Goal: Information Seeking & Learning: Learn about a topic

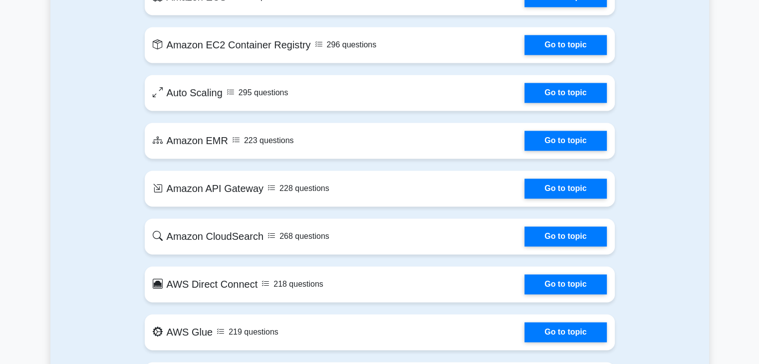
scroll to position [1548, 0]
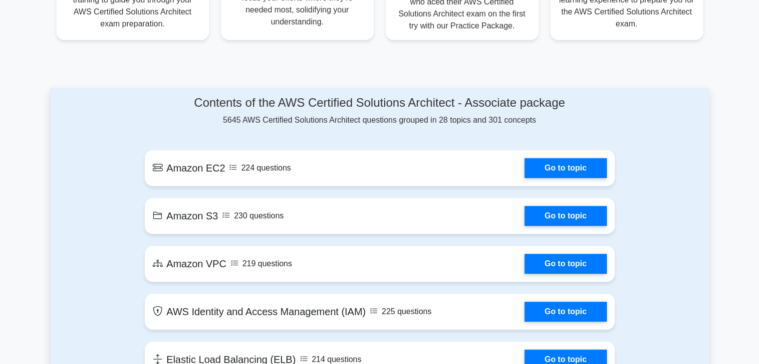
scroll to position [426, 0]
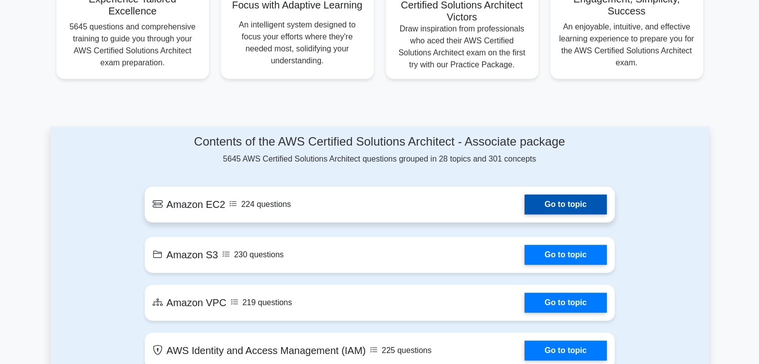
click at [569, 215] on link "Go to topic" at bounding box center [566, 205] width 82 height 20
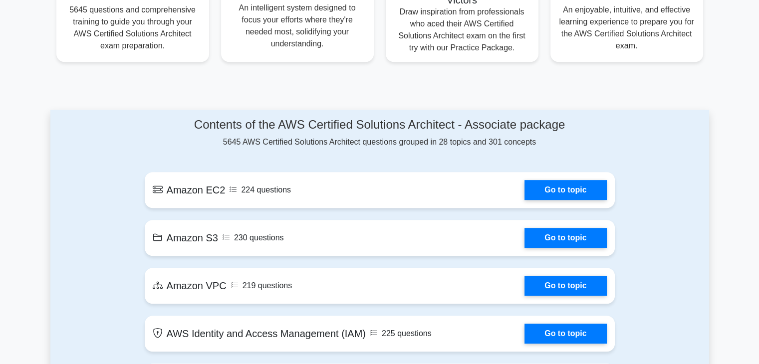
scroll to position [443, 0]
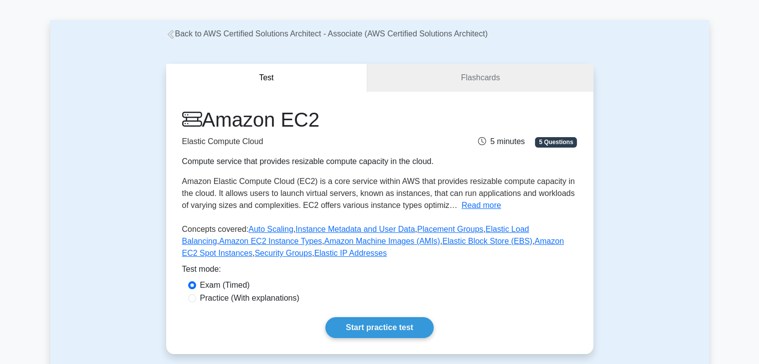
scroll to position [128, 0]
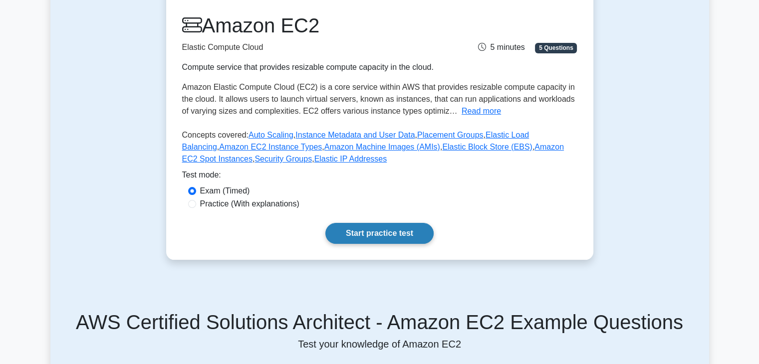
click at [395, 228] on link "Start practice test" at bounding box center [380, 233] width 108 height 21
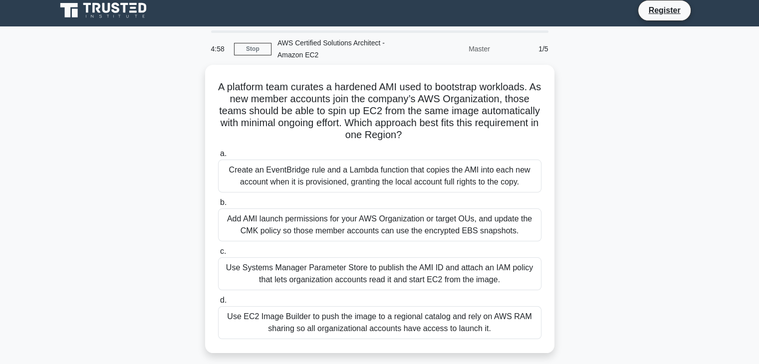
scroll to position [4, 0]
